Goal: Information Seeking & Learning: Learn about a topic

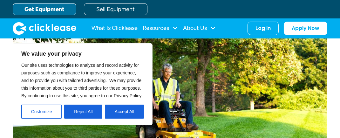
scroll to position [254, 0]
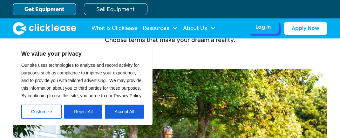
click at [255, 26] on div "Log In" at bounding box center [262, 27] width 15 height 6
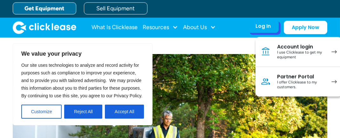
scroll to position [212, 0]
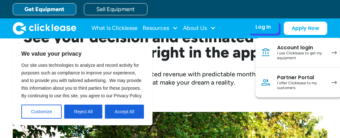
click at [284, 51] on div "Account login" at bounding box center [301, 47] width 48 height 6
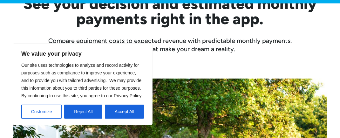
scroll to position [296, 0]
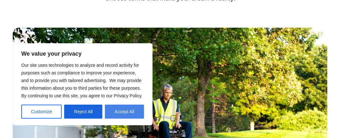
click at [127, 112] on button "Accept All" at bounding box center [124, 112] width 39 height 14
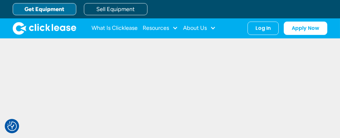
scroll to position [1482, 0]
click at [205, 28] on div "About Us" at bounding box center [195, 28] width 24 height 0
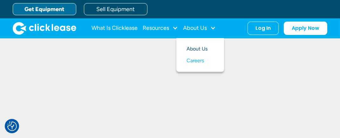
click at [213, 55] on link "About Us" at bounding box center [200, 49] width 27 height 12
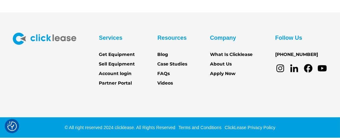
scroll to position [1609, 0]
click at [158, 70] on link "FAQs" at bounding box center [164, 73] width 12 height 7
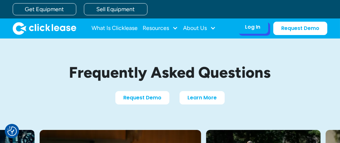
click at [245, 25] on div "Log In" at bounding box center [252, 27] width 15 height 6
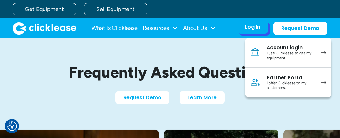
click at [240, 21] on div "Log In Account login I use Clicklease to get my equipment Partner Portal I offe…" at bounding box center [252, 26] width 31 height 13
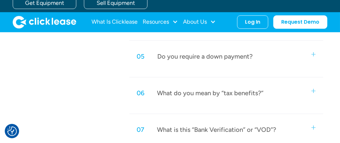
scroll to position [424, 0]
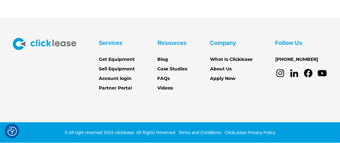
scroll to position [763, 0]
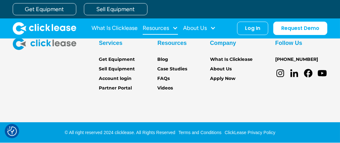
scroll to position [1144, 0]
click at [178, 29] on div at bounding box center [175, 28] width 6 height 6
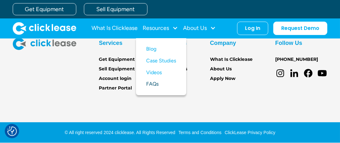
click at [160, 90] on link "FAQs" at bounding box center [161, 84] width 30 height 12
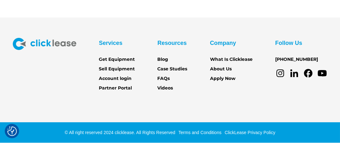
scroll to position [1002, 0]
click at [111, 75] on link "Account login" at bounding box center [115, 78] width 33 height 7
